Goal: Find contact information: Find contact information

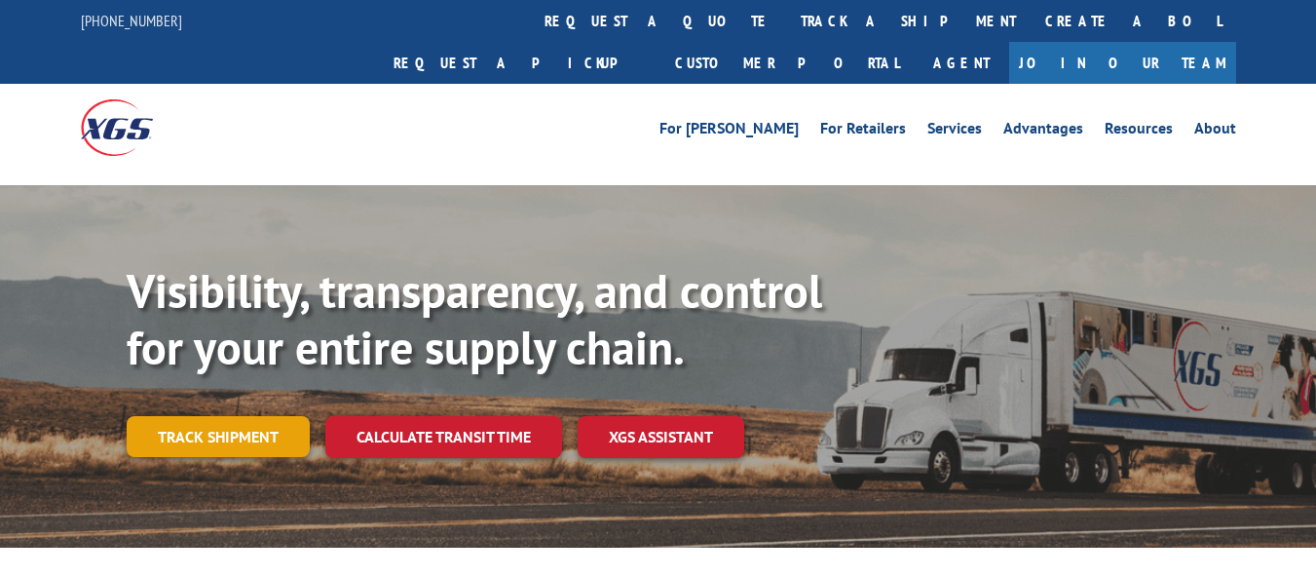
click at [201, 416] on link "Track shipment" at bounding box center [218, 436] width 183 height 41
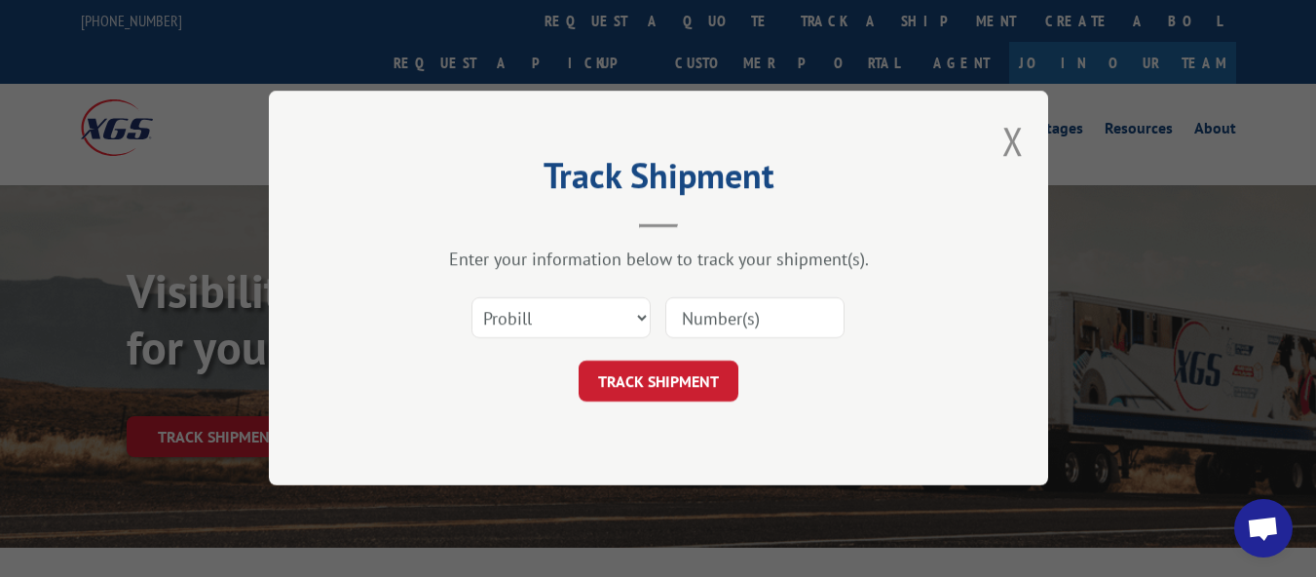
click at [762, 329] on input at bounding box center [754, 318] width 179 height 41
type input "17271643"
click button "TRACK SHIPMENT" at bounding box center [659, 381] width 160 height 41
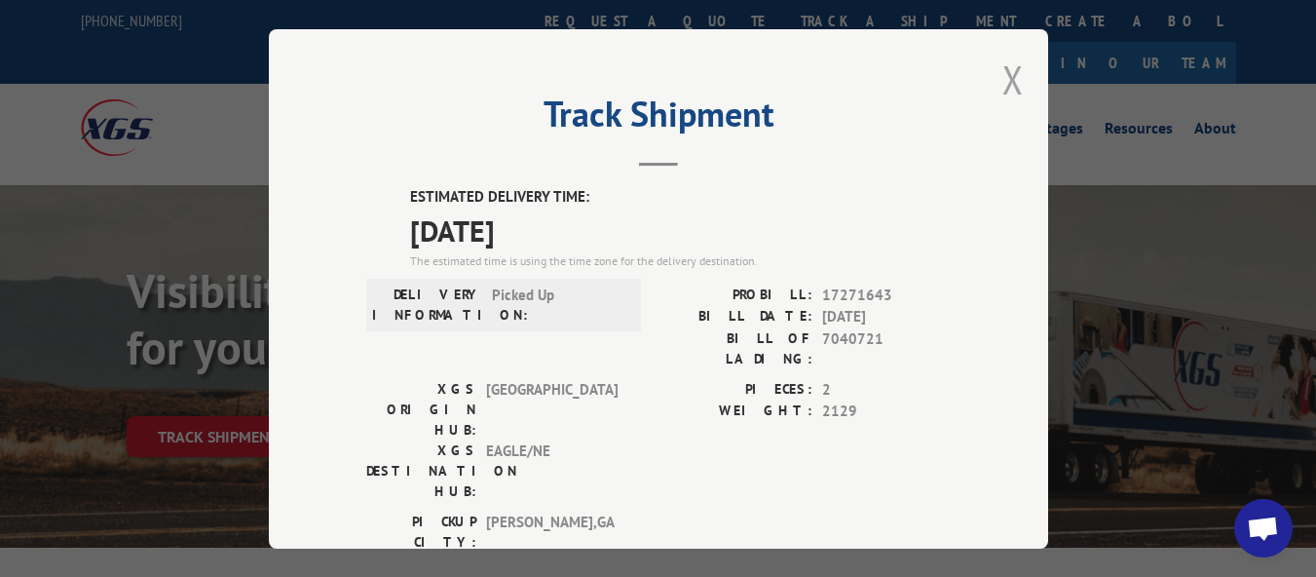
click at [1003, 79] on button "Close modal" at bounding box center [1013, 80] width 21 height 52
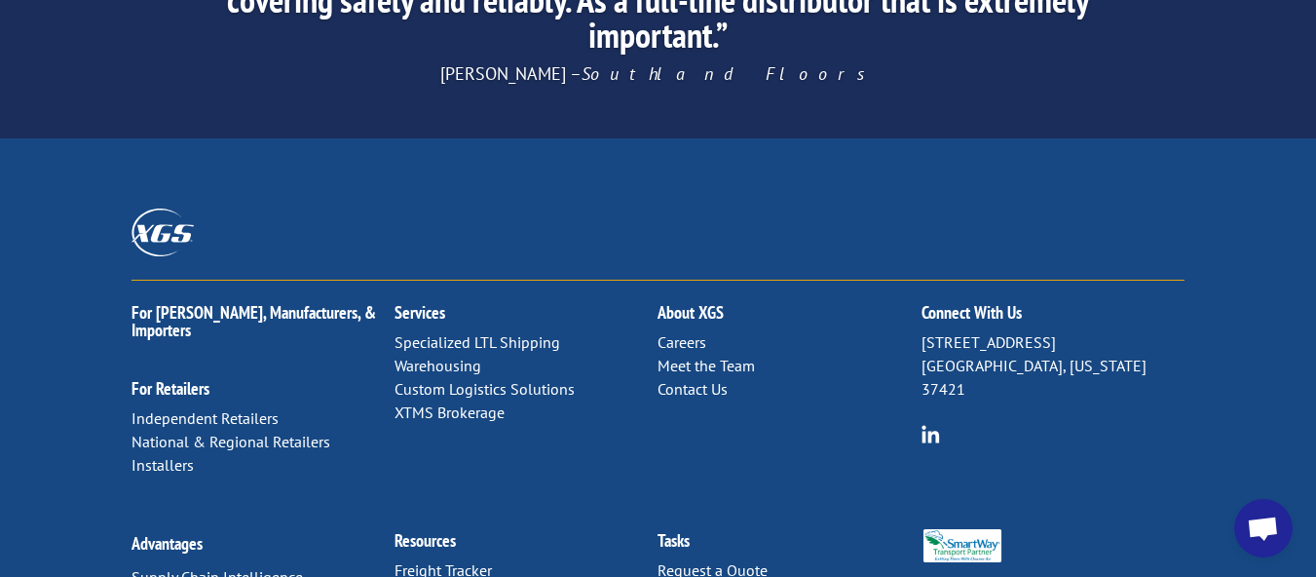
scroll to position [3272, 0]
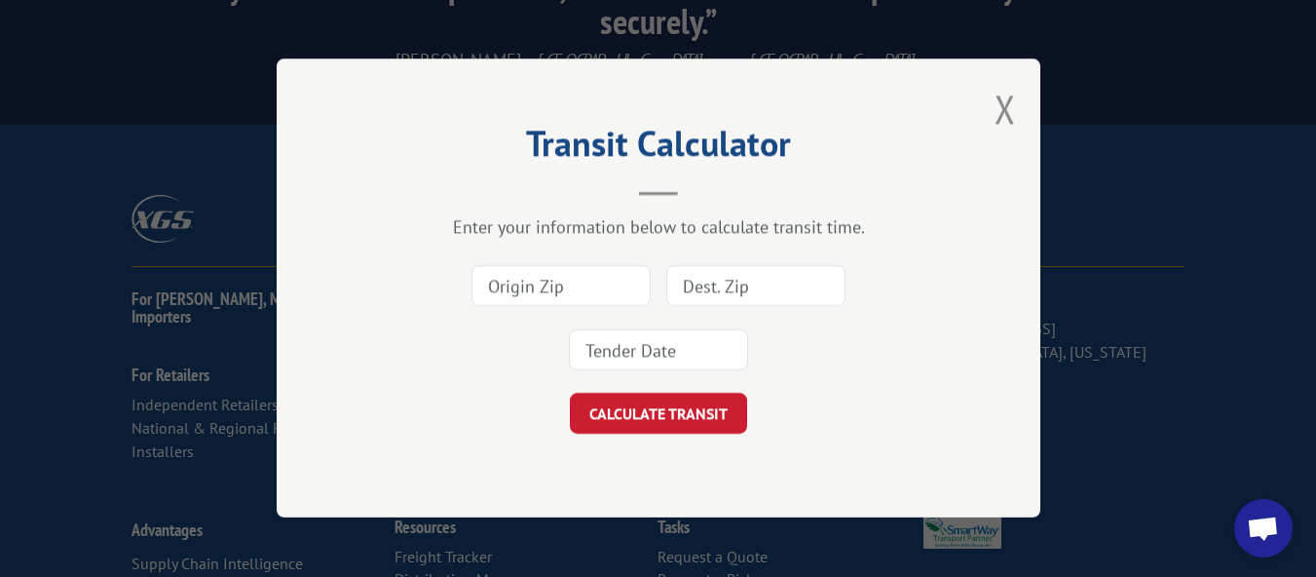
click at [683, 331] on input at bounding box center [658, 350] width 179 height 41
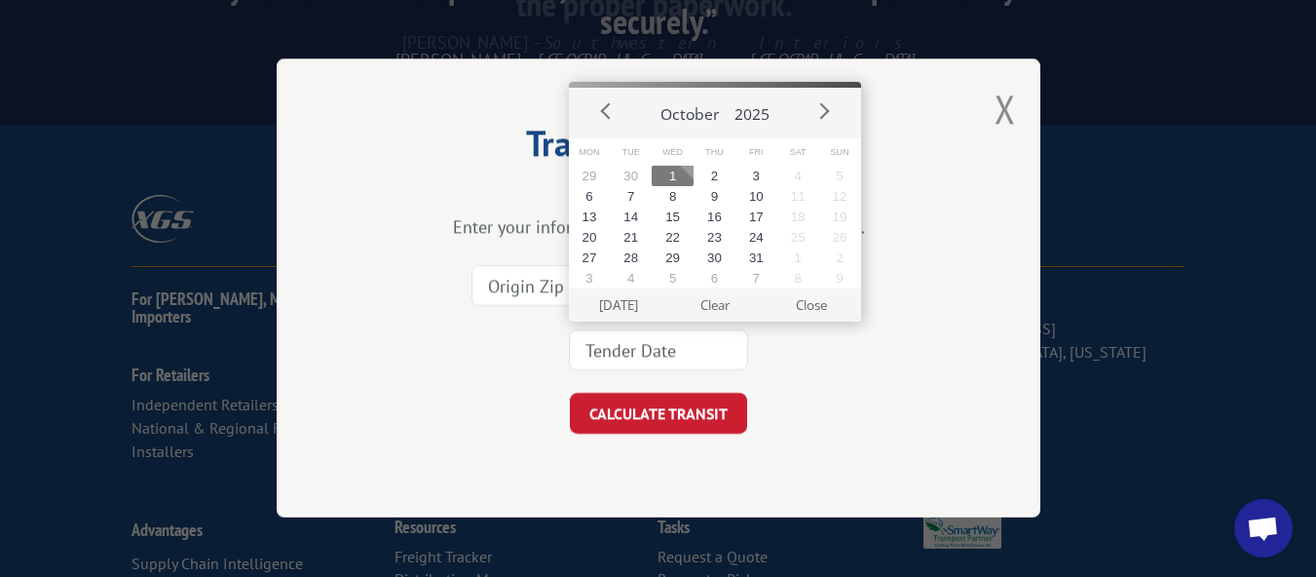
click at [888, 342] on div at bounding box center [658, 318] width 569 height 129
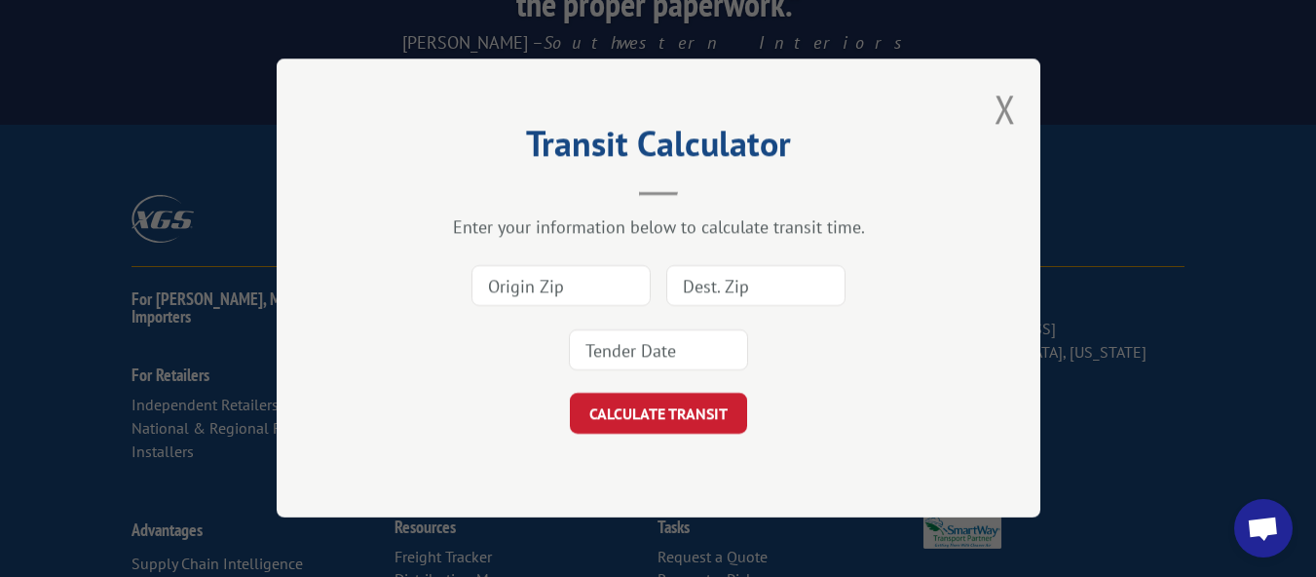
click at [990, 107] on div "Transit Calculator Enter your information below to calculate transit time. CALC…" at bounding box center [659, 287] width 764 height 459
click at [1002, 118] on button "Close modal" at bounding box center [1005, 109] width 21 height 52
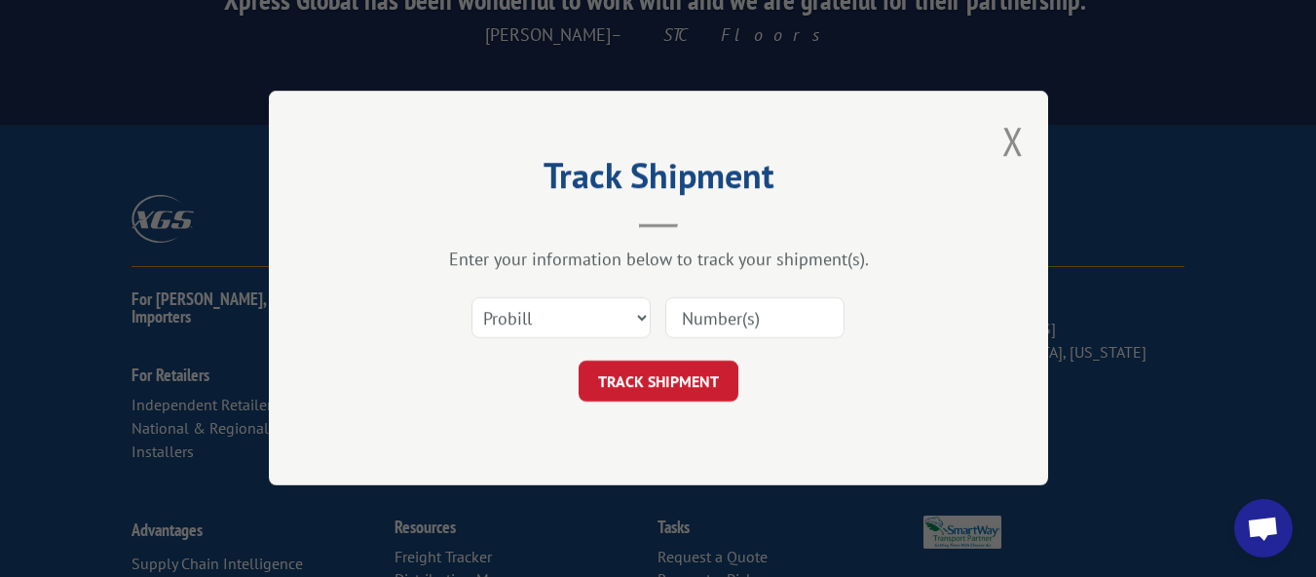
click at [765, 334] on input at bounding box center [754, 318] width 179 height 41
click at [776, 306] on input at bounding box center [754, 318] width 179 height 41
drag, startPoint x: 1012, startPoint y: 150, endPoint x: 986, endPoint y: 166, distance: 30.6
click at [1012, 150] on button "Close modal" at bounding box center [1013, 141] width 21 height 52
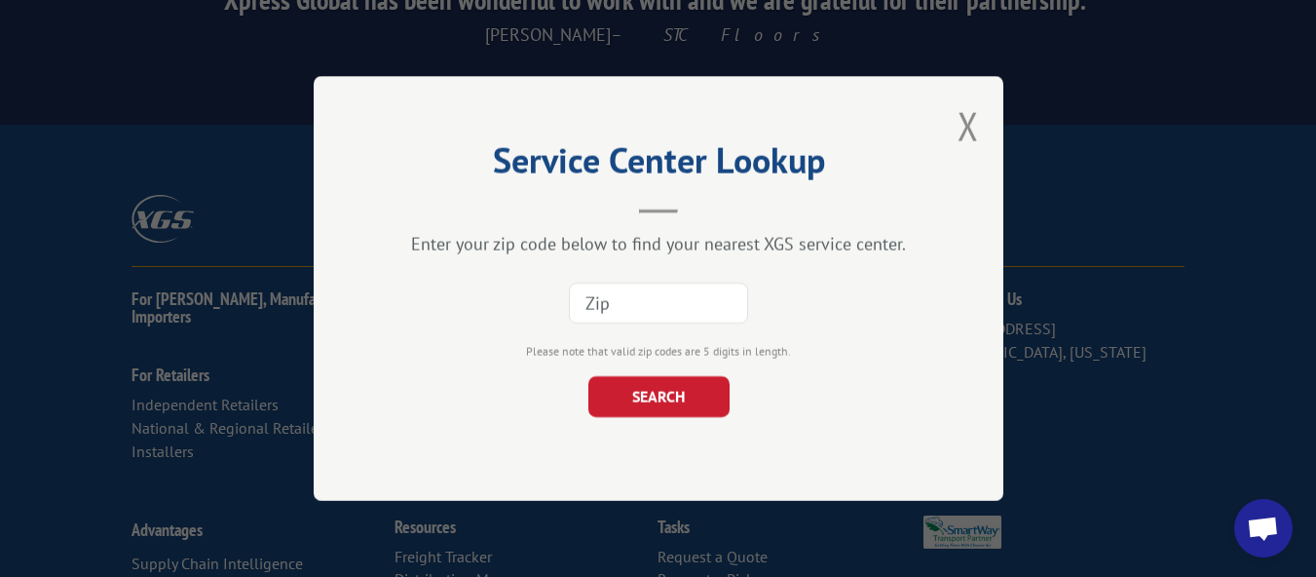
click at [703, 293] on input at bounding box center [658, 303] width 179 height 41
type input "69101"
click button "SEARCH" at bounding box center [658, 396] width 141 height 41
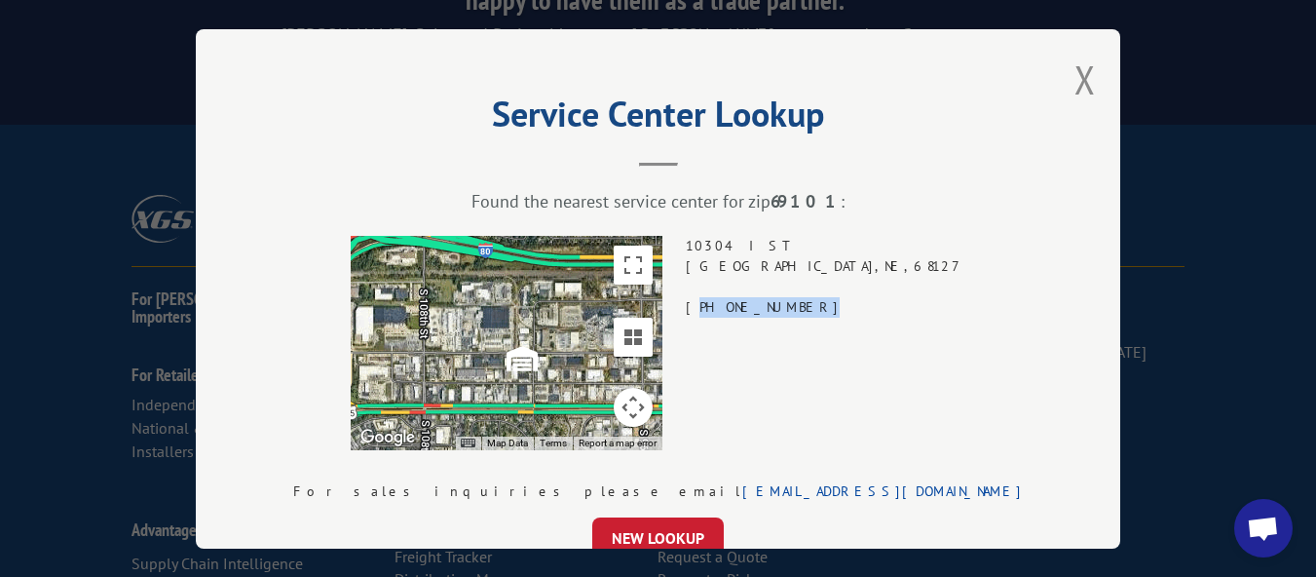
drag, startPoint x: 876, startPoint y: 305, endPoint x: 766, endPoint y: 301, distance: 110.2
click at [766, 301] on div "Service Center Lookup Found the nearest service center for zip 69101 : ← Move l…" at bounding box center [658, 288] width 925 height 519
copy div "844) 947-7447"
click at [1075, 81] on button "Close modal" at bounding box center [1085, 80] width 21 height 52
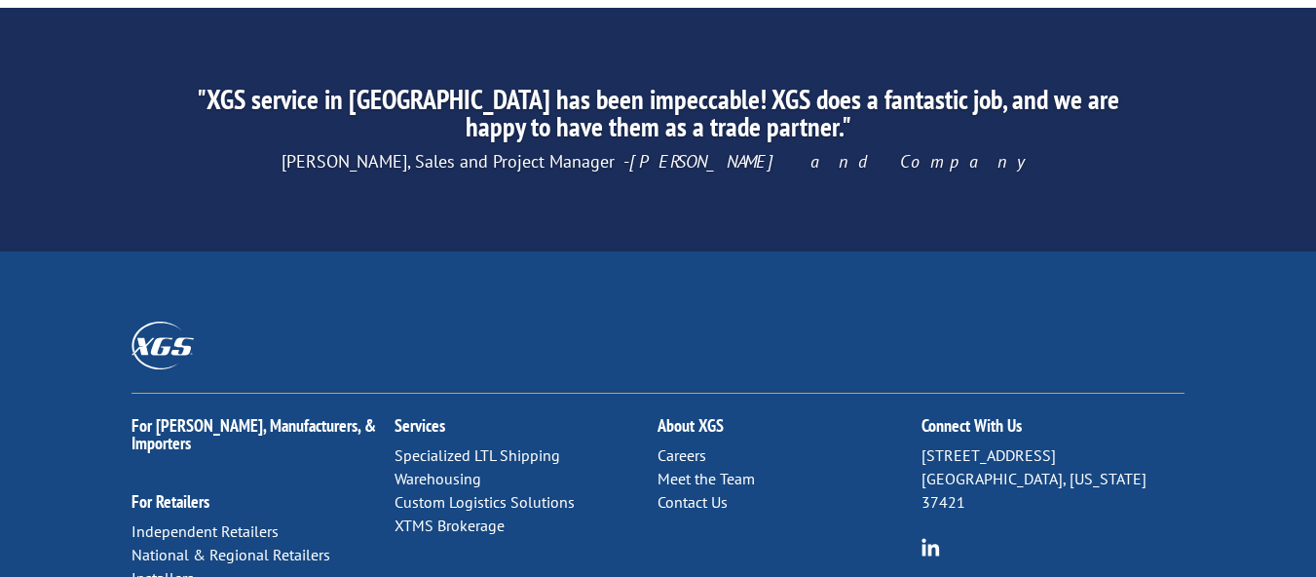
scroll to position [3272, 0]
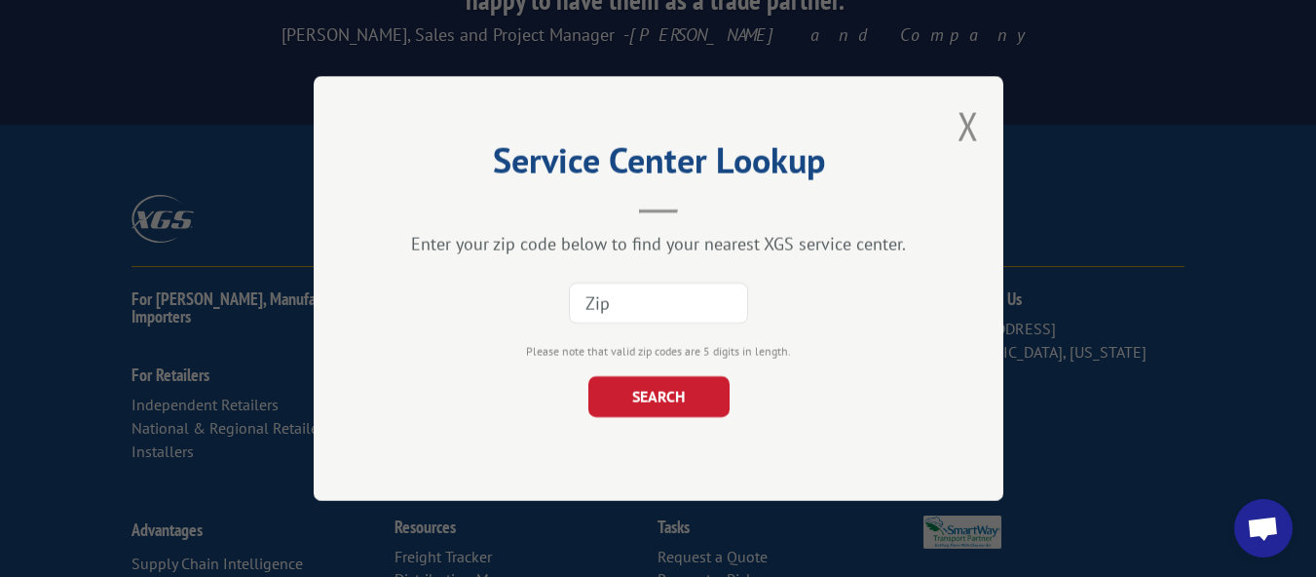
click at [710, 299] on input at bounding box center [658, 303] width 179 height 41
type input "61761"
click button "SEARCH" at bounding box center [658, 396] width 141 height 41
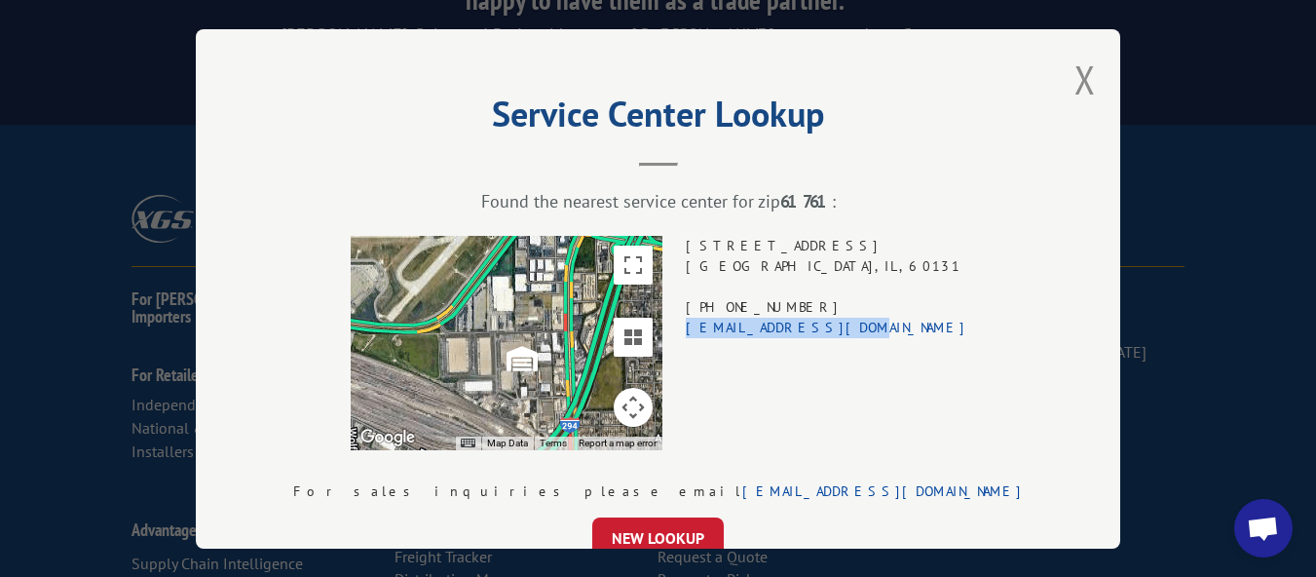
drag, startPoint x: 875, startPoint y: 321, endPoint x: 724, endPoint y: 332, distance: 151.5
click at [724, 332] on div "← Move left → Move right ↑ Move up ↓ Move down + Zoom in - Zoom out Home Jump l…" at bounding box center [658, 343] width 730 height 214
copy link "[EMAIL_ADDRESS][DOMAIN_NAME]"
